Goal: Task Accomplishment & Management: Use online tool/utility

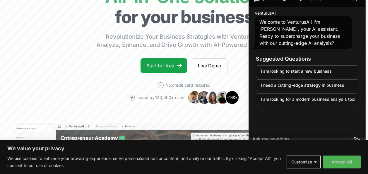
scroll to position [65, 0]
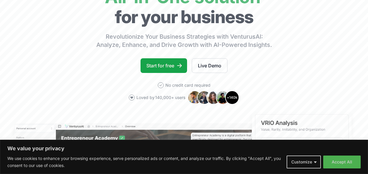
scroll to position [52, 0]
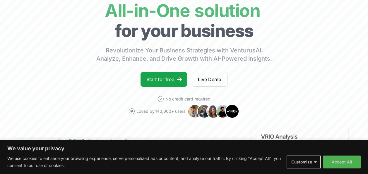
click at [339, 161] on button "Accept All" at bounding box center [341, 162] width 37 height 13
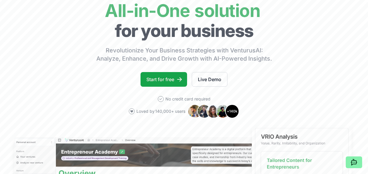
scroll to position [0, 0]
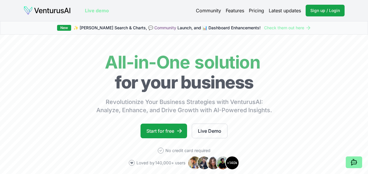
click at [315, 11] on span "Sign up / Login" at bounding box center [325, 11] width 30 height 6
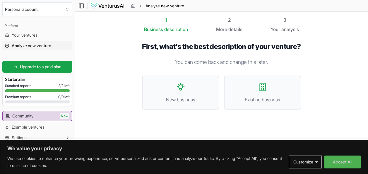
click at [334, 161] on button "Accept All" at bounding box center [343, 162] width 36 height 13
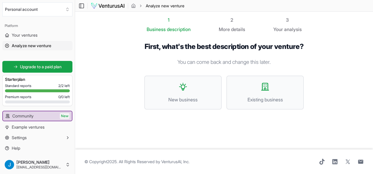
click at [179, 103] on span "New business" at bounding box center [183, 99] width 64 height 7
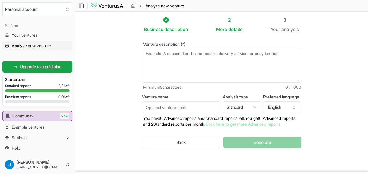
click at [189, 56] on textarea "Venture description (*)" at bounding box center [221, 65] width 159 height 35
click at [199, 108] on input "Venture name" at bounding box center [181, 107] width 78 height 12
click at [163, 57] on textarea "Venture description (*)" at bounding box center [221, 65] width 159 height 35
paste textarea "Collects waste glass directly from UK hospitality venues (pubs, clubs, restaura…"
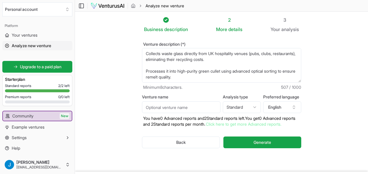
scroll to position [38, 0]
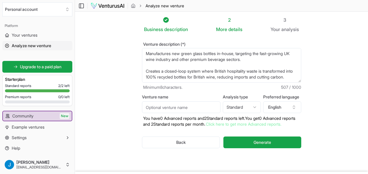
type textarea "Collects waste glass directly from UK hospitality venues (pubs, clubs, restaura…"
click at [239, 107] on html "We value your privacy We use cookies to enhance your browsing experience, serve…" at bounding box center [184, 87] width 368 height 174
click at [247, 110] on html "We value your privacy We use cookies to enhance your browsing experience, serve…" at bounding box center [184, 87] width 368 height 174
select select "standard"
click at [192, 107] on input "Venture name" at bounding box center [181, 107] width 78 height 12
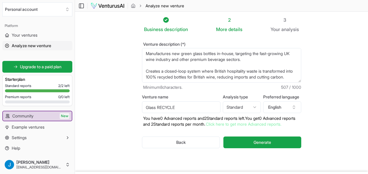
click at [156, 107] on input "Glass RECYCLE" at bounding box center [181, 107] width 78 height 12
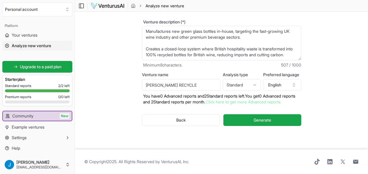
type input "CL GLASS RECYCLE"
click at [260, 123] on span "Generate" at bounding box center [263, 120] width 18 height 6
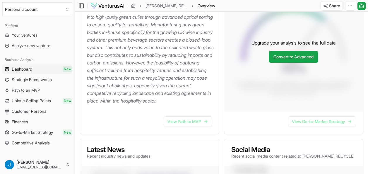
scroll to position [123, 0]
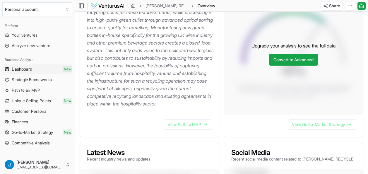
click at [188, 130] on link "View Path to MVP" at bounding box center [188, 124] width 48 height 11
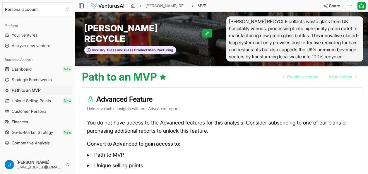
click at [40, 73] on link "Dashboard New" at bounding box center [37, 68] width 70 height 9
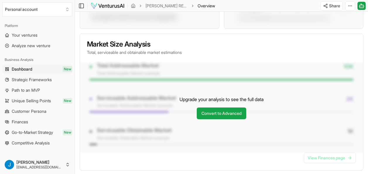
scroll to position [446, 0]
